Goal: Download file/media

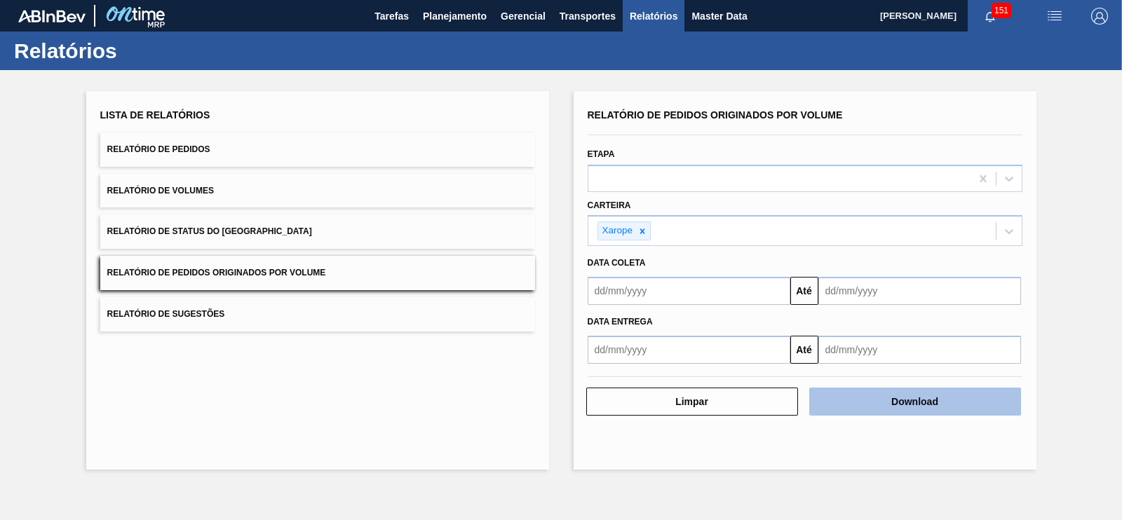
click at [878, 398] on button "Download" at bounding box center [915, 402] width 212 height 28
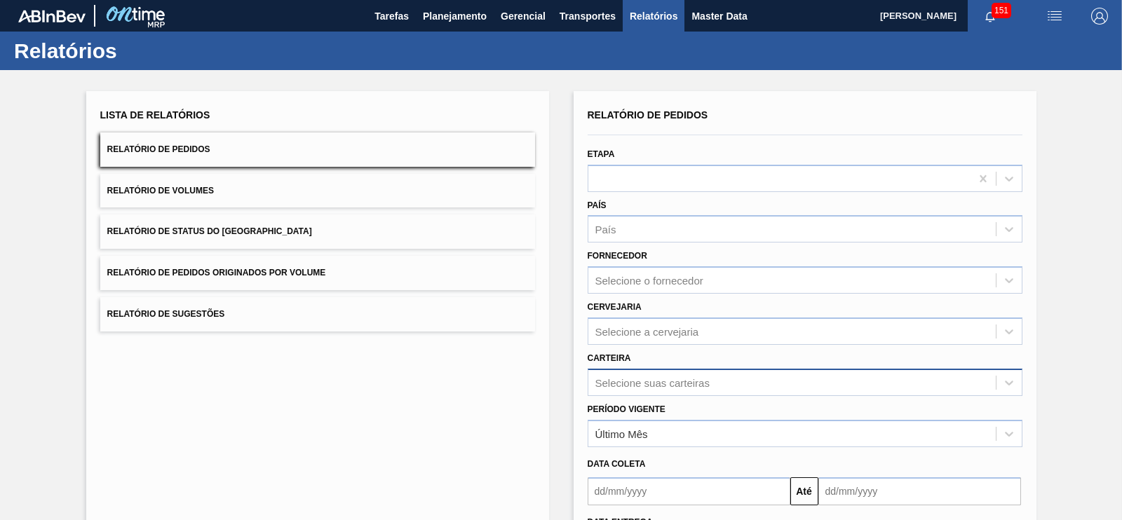
click at [668, 388] on div "Selecione suas carteiras" at bounding box center [805, 382] width 435 height 27
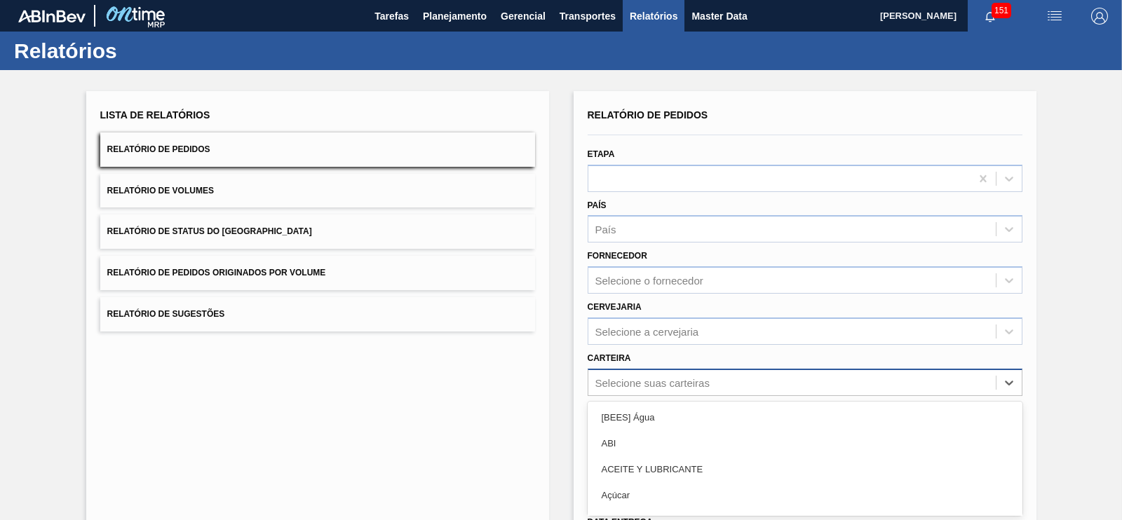
scroll to position [95, 0]
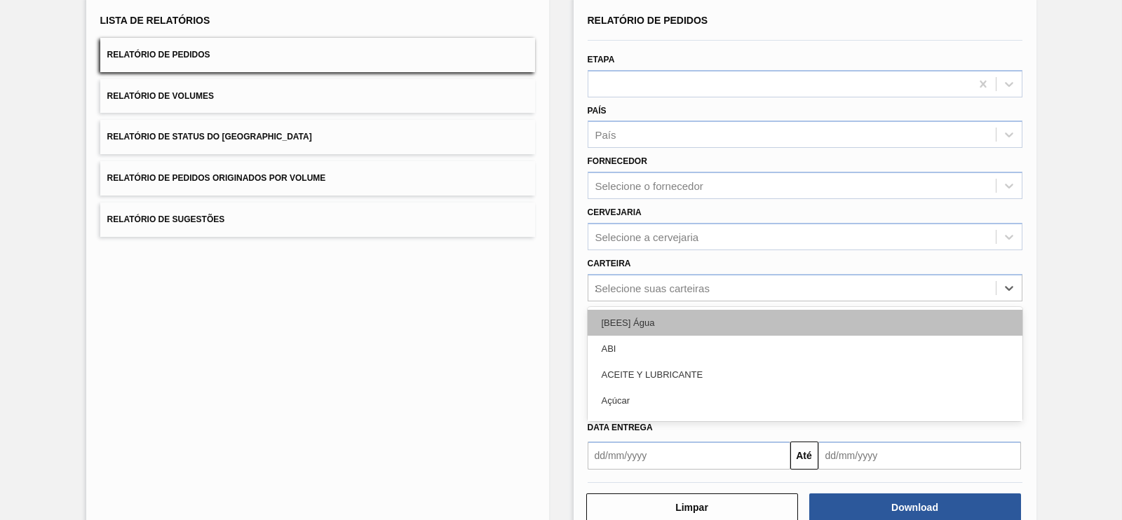
type input "xa"
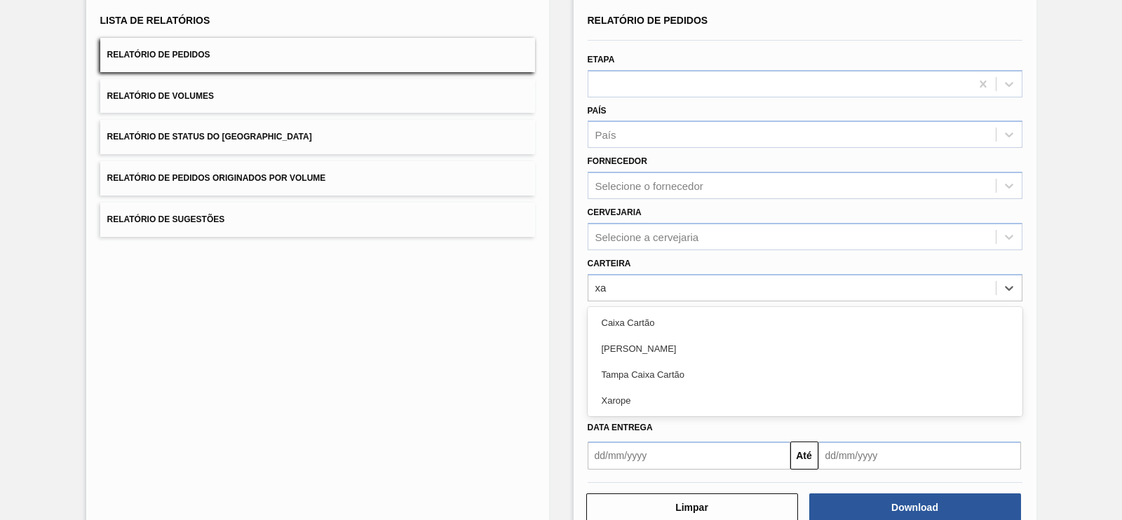
click at [642, 389] on div "Xarope" at bounding box center [805, 401] width 435 height 26
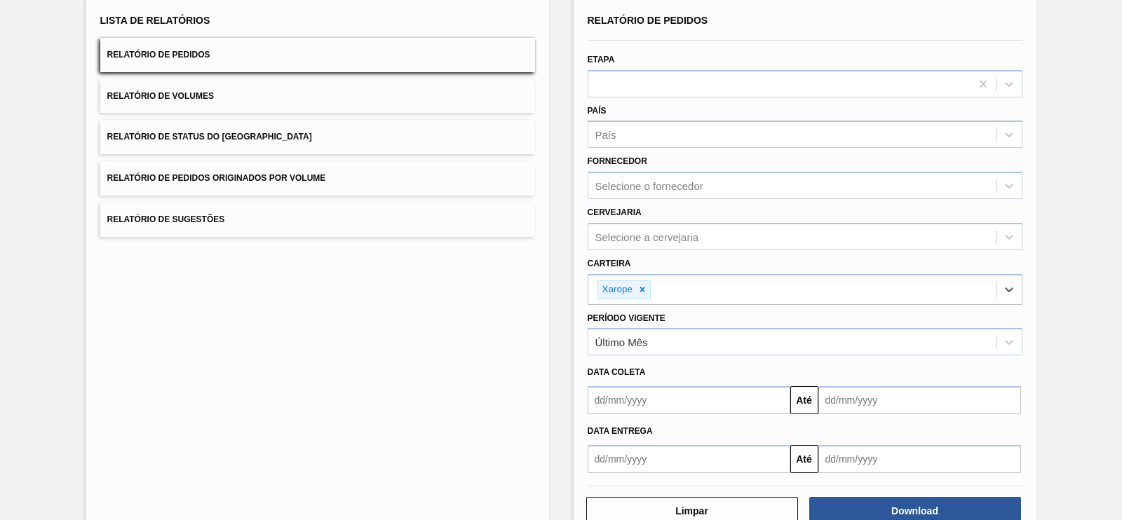
click at [718, 392] on input "text" at bounding box center [689, 400] width 203 height 28
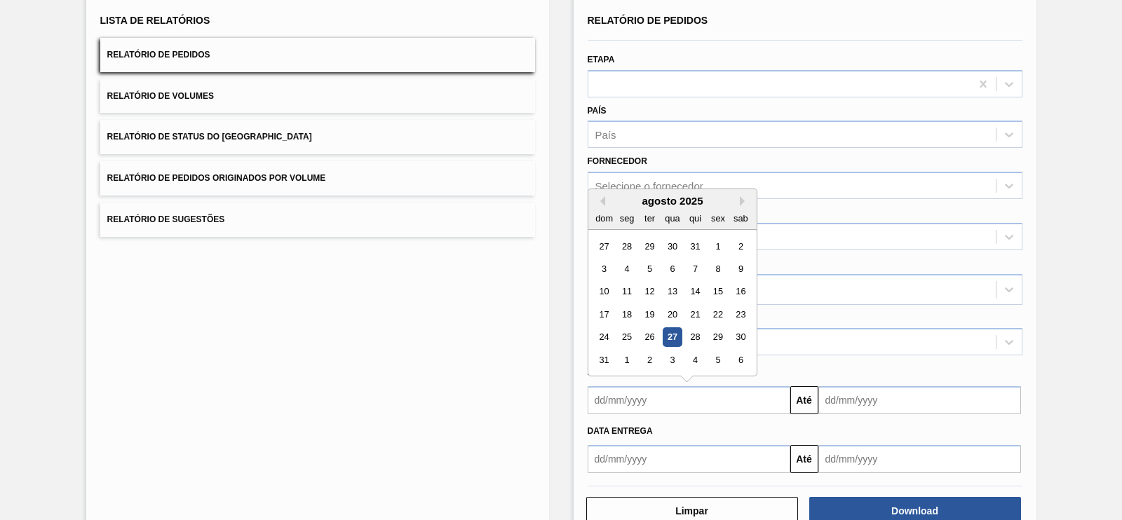
click at [1077, 384] on div "Lista de Relatórios Relatório de Pedidos Relatório de Volumes Relatório de Stat…" at bounding box center [561, 266] width 1122 height 583
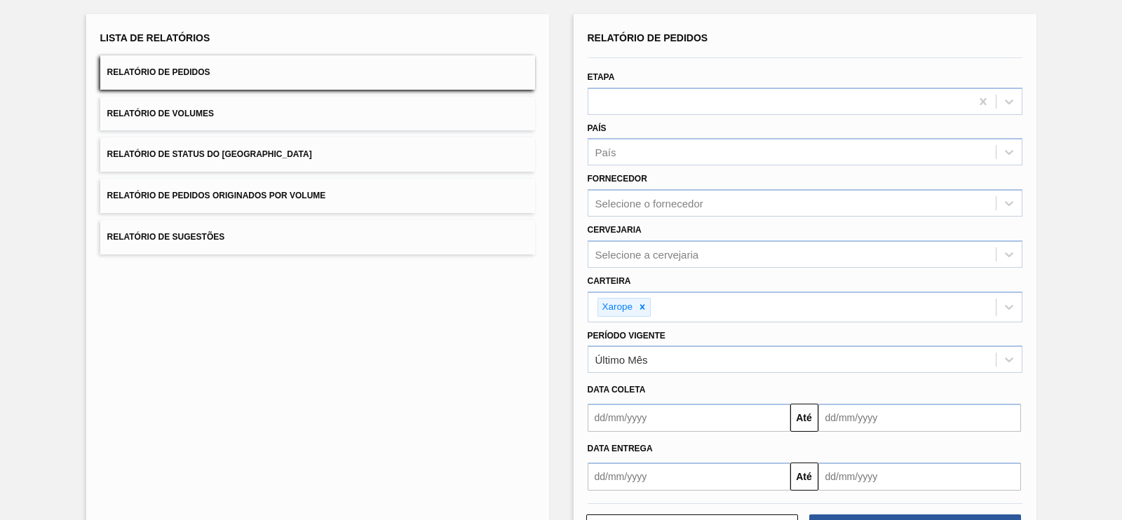
scroll to position [130, 0]
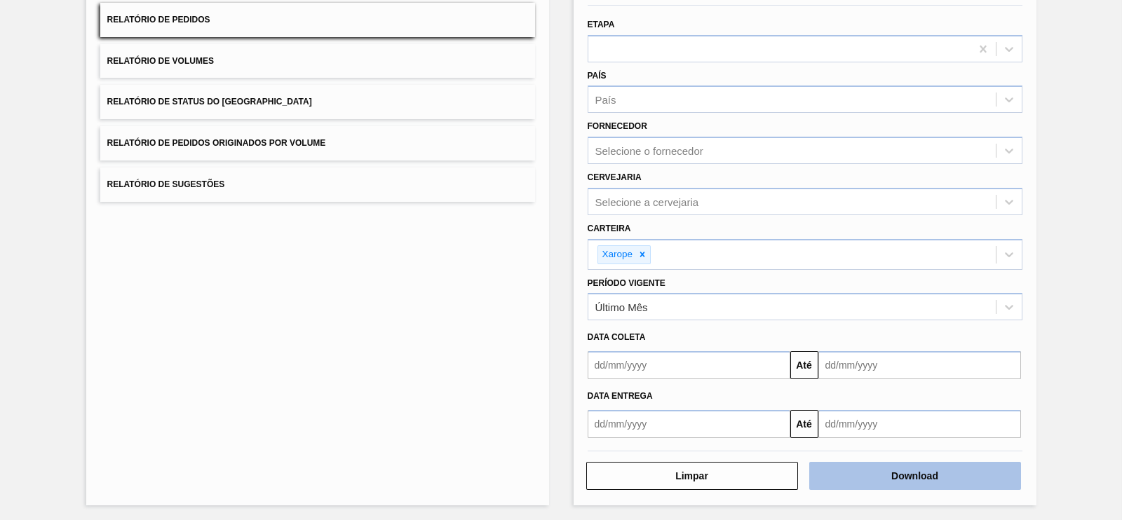
click at [891, 473] on button "Download" at bounding box center [915, 476] width 212 height 28
